Goal: Transaction & Acquisition: Purchase product/service

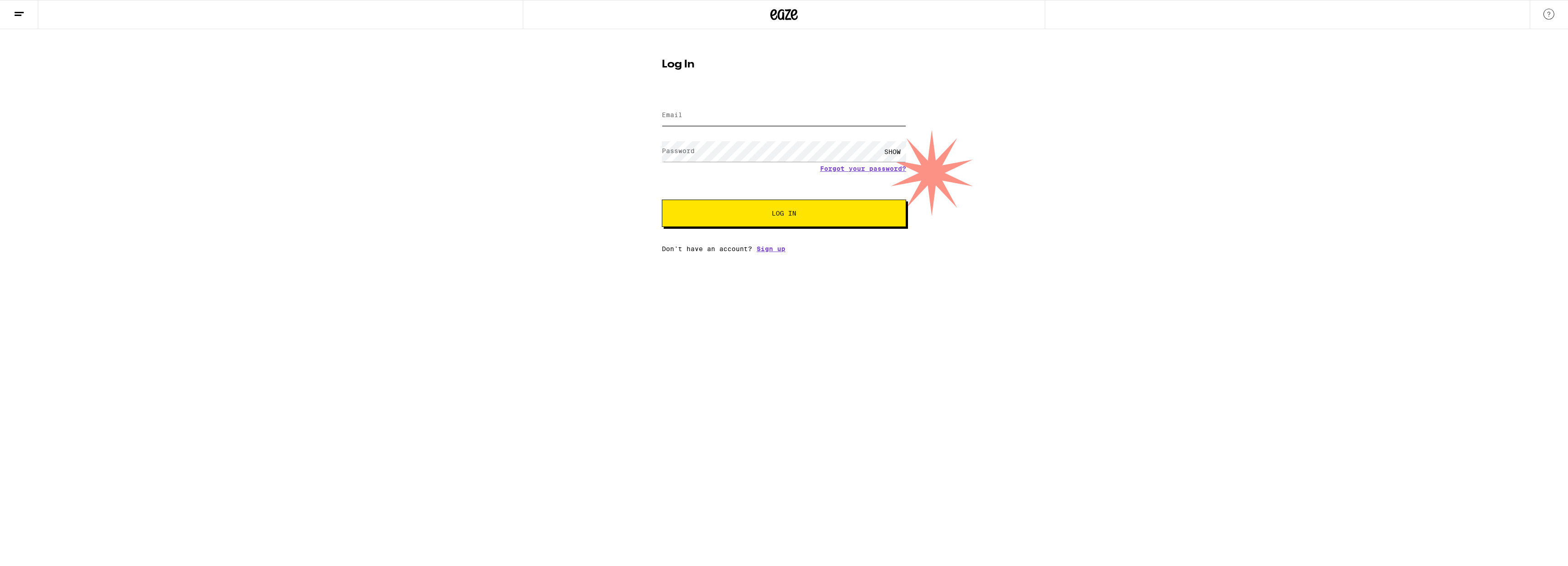
type input "[EMAIL_ADDRESS][DOMAIN_NAME]"
click at [786, 212] on span "Log In" at bounding box center [784, 213] width 24 height 6
